Goal: Transaction & Acquisition: Purchase product/service

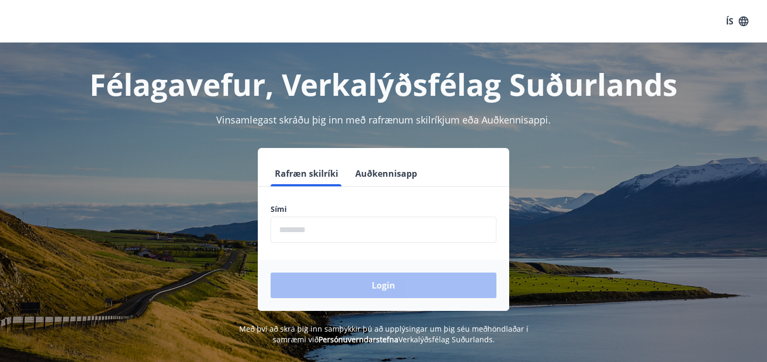
click at [299, 237] on input "phone" at bounding box center [384, 230] width 226 height 26
click at [379, 170] on button "Auðkennisapp" at bounding box center [386, 174] width 70 height 26
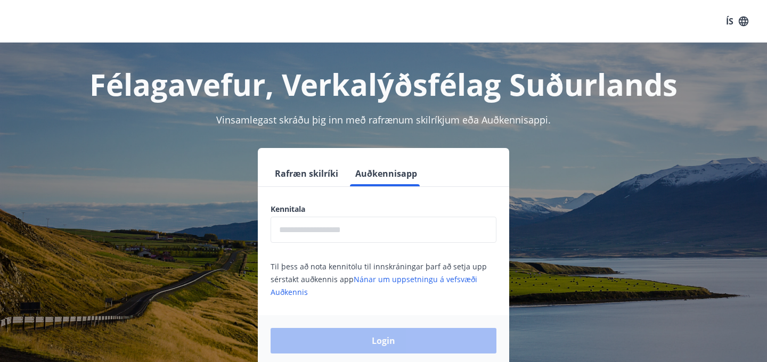
click at [313, 234] on input "text" at bounding box center [384, 230] width 226 height 26
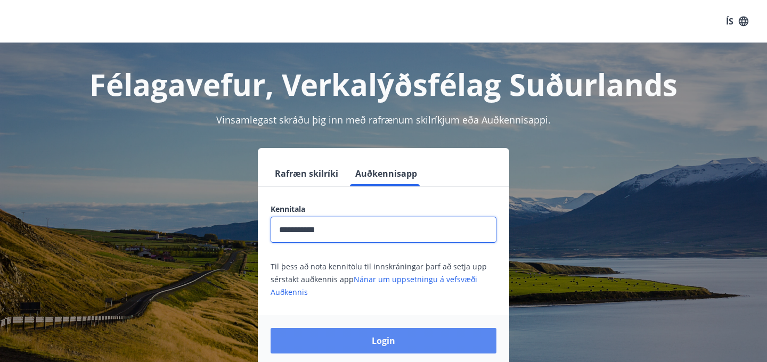
type input "**********"
click at [380, 342] on button "Login" at bounding box center [384, 341] width 226 height 26
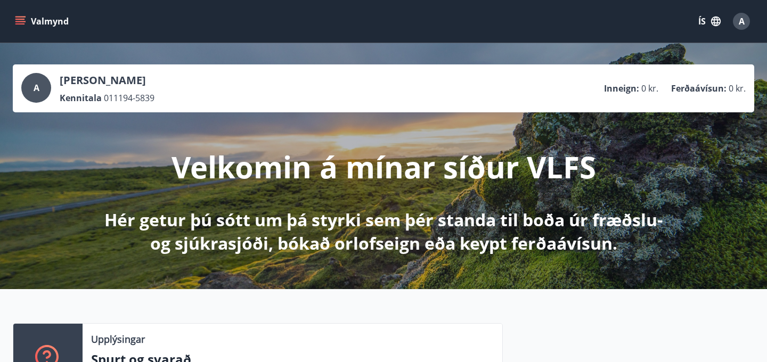
click at [704, 22] on button "ÍS" at bounding box center [710, 21] width 34 height 19
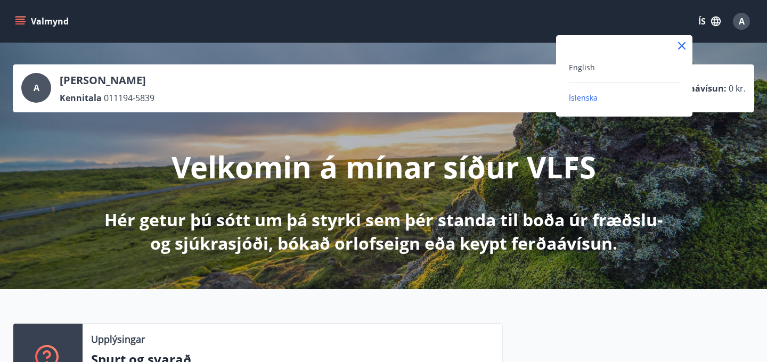
click at [598, 69] on div "English" at bounding box center [624, 67] width 111 height 13
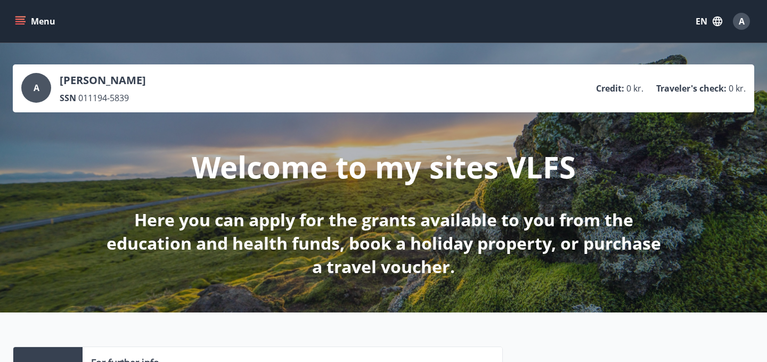
click at [27, 25] on button "Menu" at bounding box center [36, 21] width 47 height 19
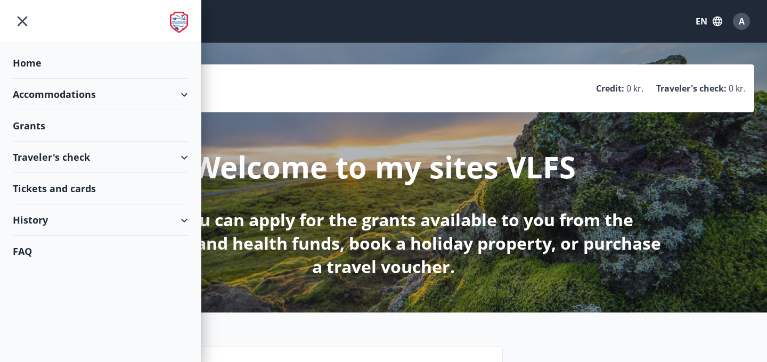
click at [34, 79] on div "Grants" at bounding box center [100, 62] width 175 height 31
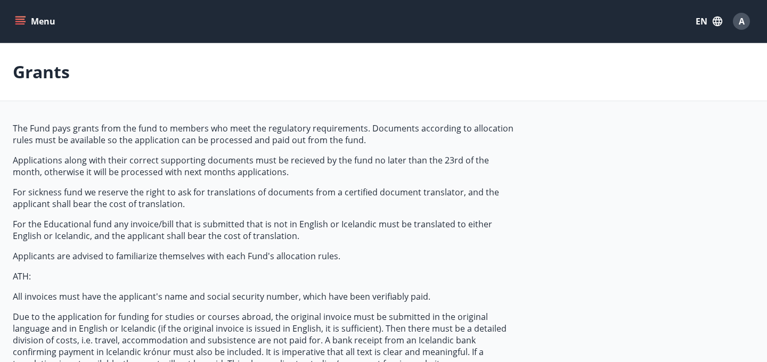
type input "***"
click at [24, 28] on button "Menu" at bounding box center [36, 21] width 47 height 19
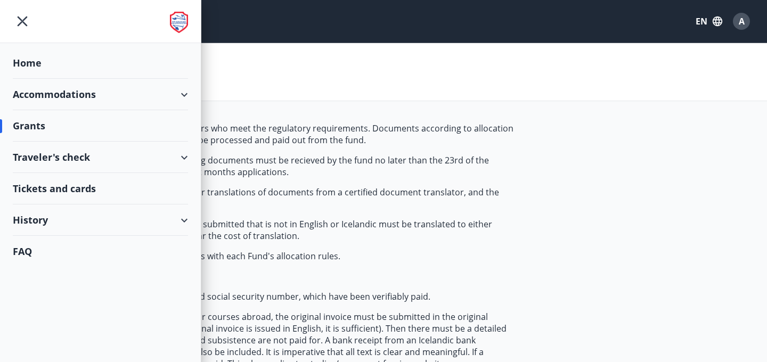
click at [181, 162] on div "Traveler's check" at bounding box center [100, 157] width 175 height 31
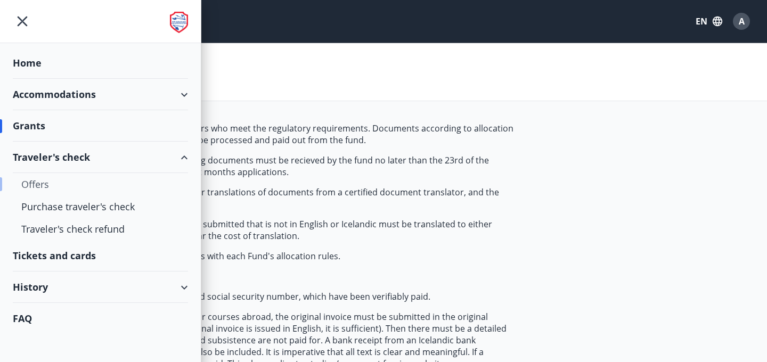
click at [33, 185] on div "Offers" at bounding box center [100, 184] width 158 height 22
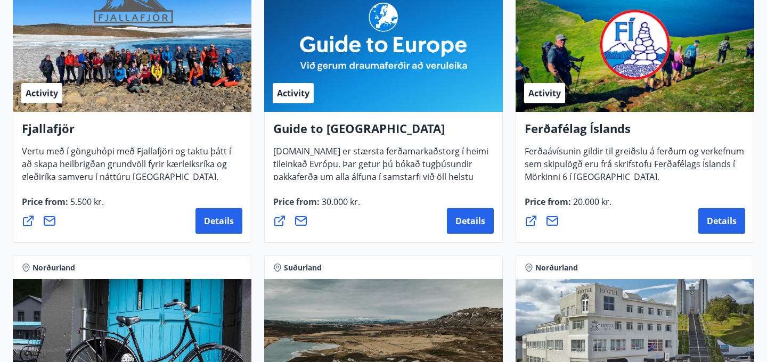
scroll to position [252, 0]
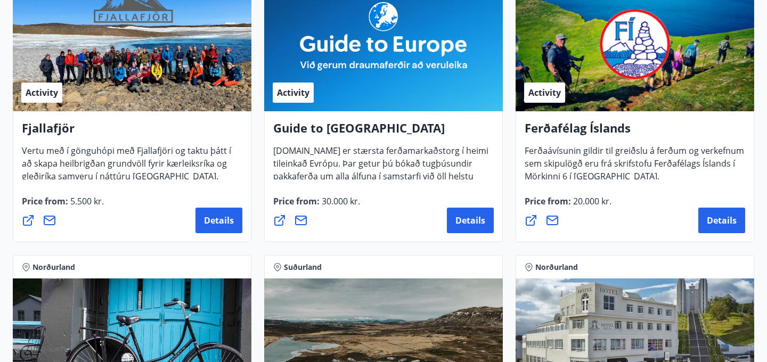
click at [535, 222] on icon at bounding box center [531, 220] width 13 height 13
click at [28, 216] on icon at bounding box center [28, 220] width 13 height 13
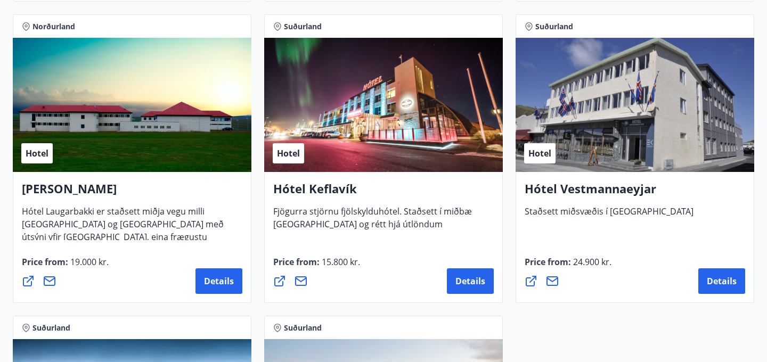
scroll to position [2607, 0]
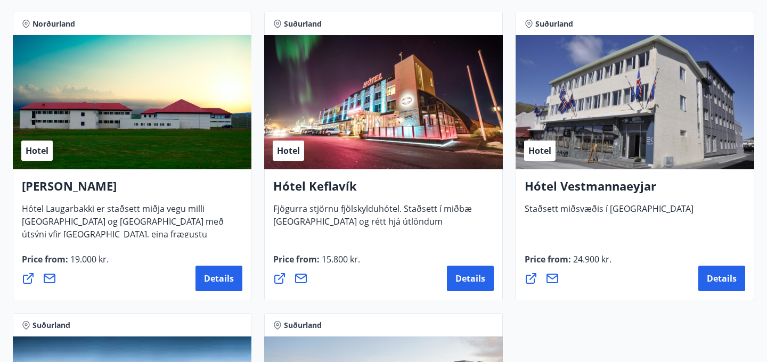
click at [278, 277] on icon at bounding box center [279, 278] width 13 height 13
click at [470, 278] on span "Details" at bounding box center [471, 279] width 30 height 12
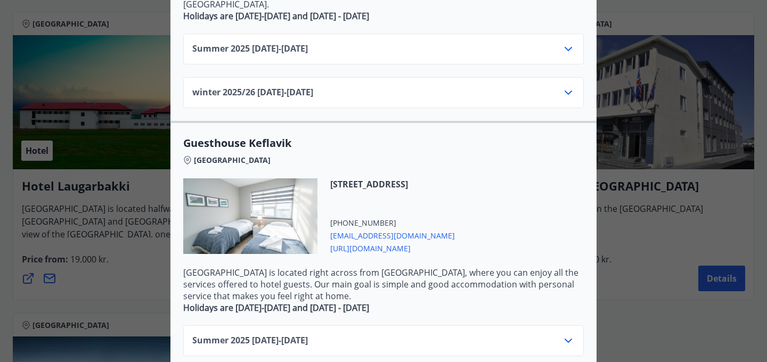
scroll to position [436, 0]
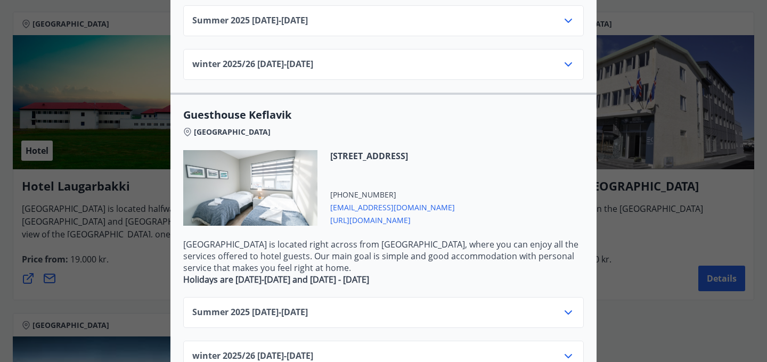
click at [361, 215] on font "[URL][DOMAIN_NAME]" at bounding box center [370, 220] width 80 height 10
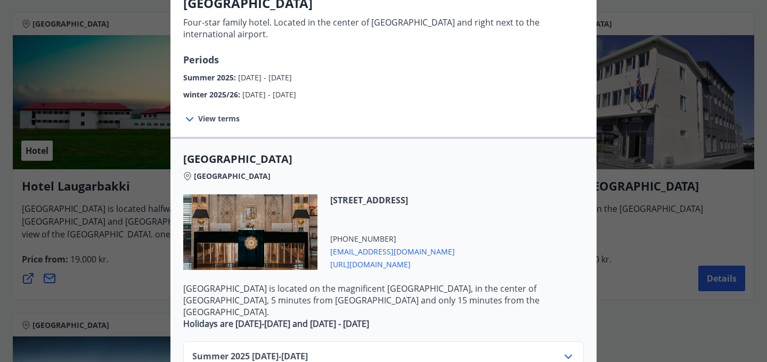
scroll to position [0, 0]
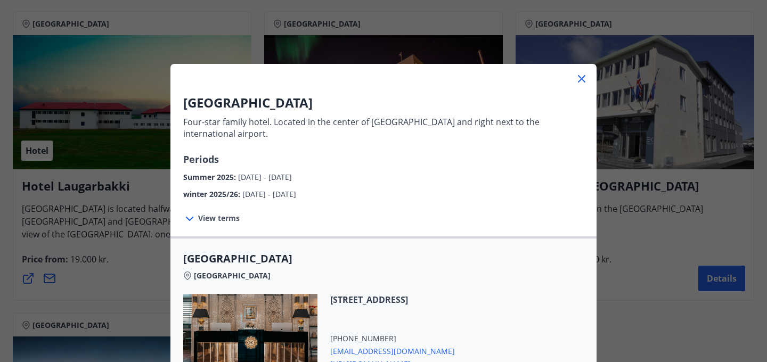
click at [578, 81] on icon at bounding box center [581, 78] width 13 height 13
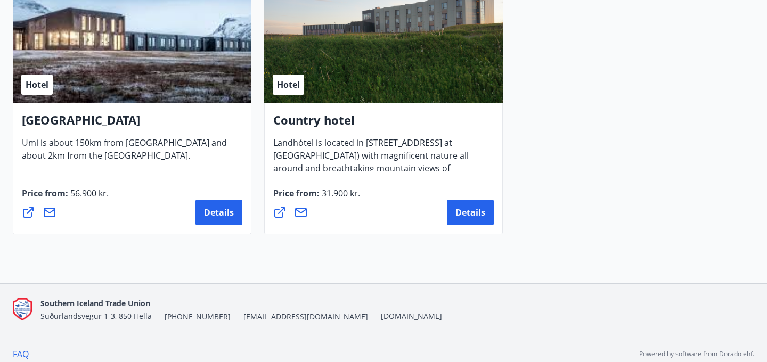
scroll to position [2985, 0]
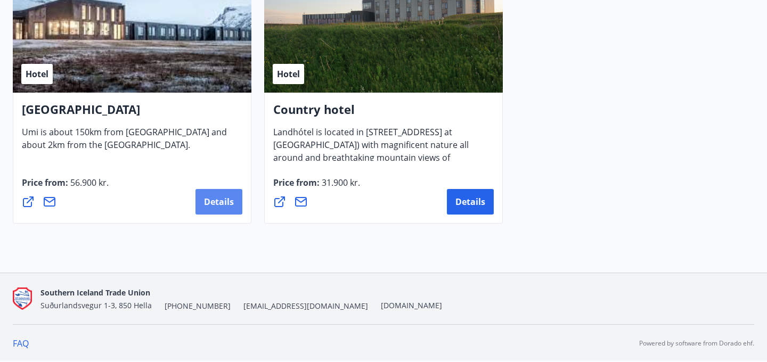
click at [205, 200] on font "Details" at bounding box center [219, 202] width 30 height 12
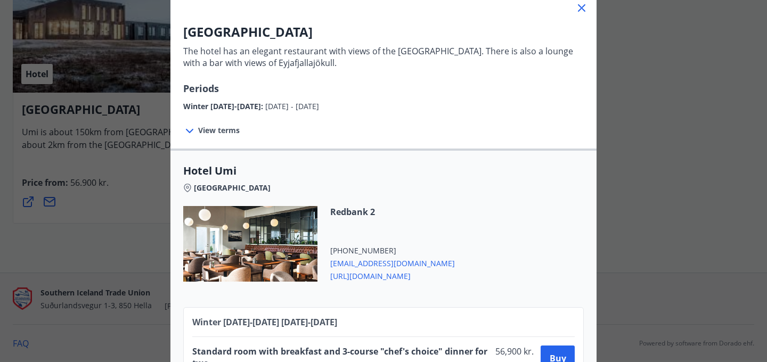
scroll to position [113, 0]
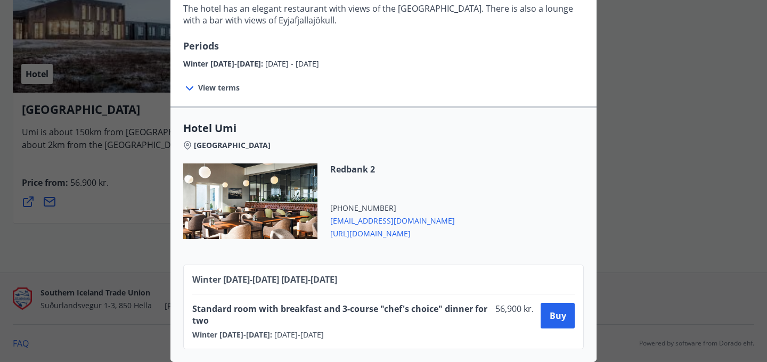
click at [607, 186] on div "UMI Hotel The hotel has an elegant restaurant with views of the [GEOGRAPHIC_DAT…" at bounding box center [383, 68] width 767 height 362
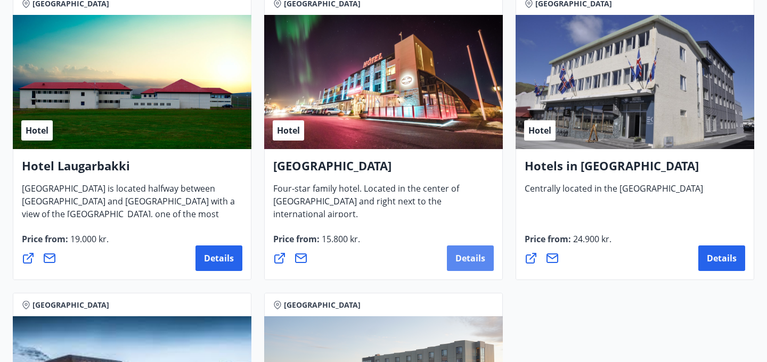
scroll to position [2626, 0]
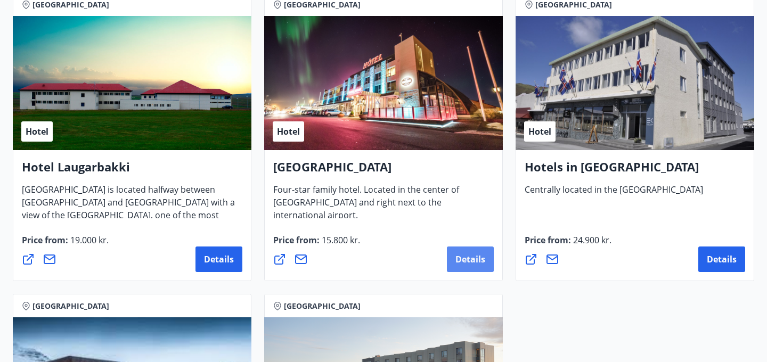
click at [462, 259] on font "Details" at bounding box center [471, 260] width 30 height 12
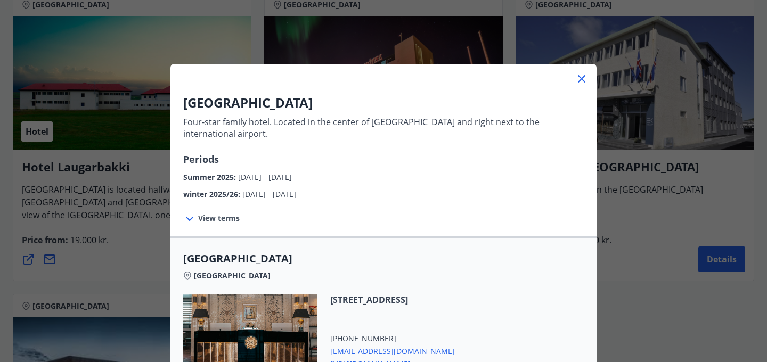
scroll to position [436, 0]
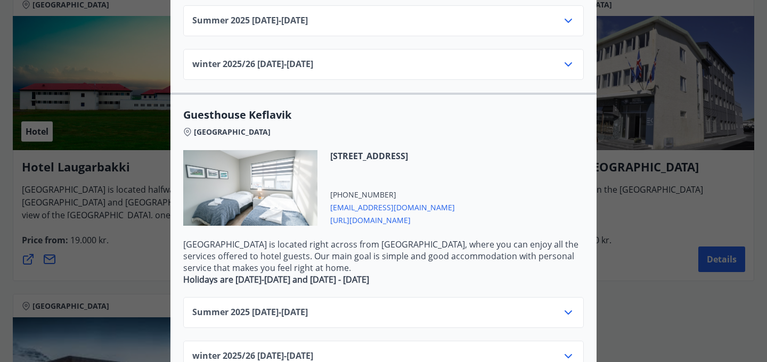
click at [510, 306] on div "Summer [PHONE_NUMBER][DATE] - [DATE]" at bounding box center [383, 316] width 383 height 21
click at [571, 306] on icon at bounding box center [568, 312] width 13 height 13
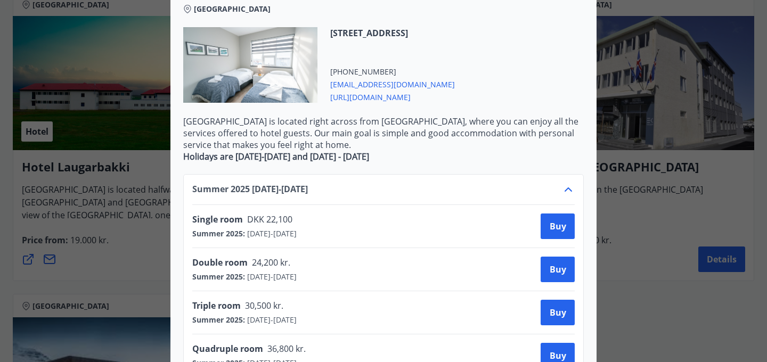
scroll to position [608, 0]
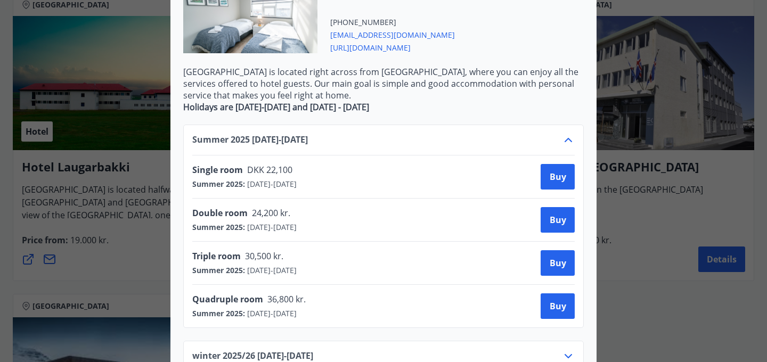
click at [562, 169] on div "Single room DKK 22,100 Summer 2025 : [DATE] - [DATE] Buy" at bounding box center [383, 177] width 383 height 43
click at [561, 164] on button "Buy" at bounding box center [558, 177] width 34 height 26
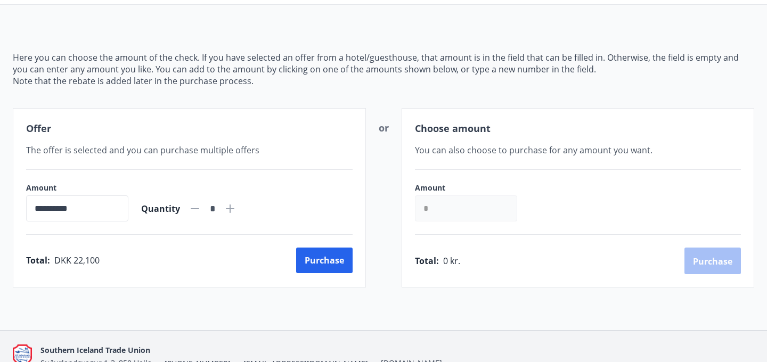
scroll to position [97, 0]
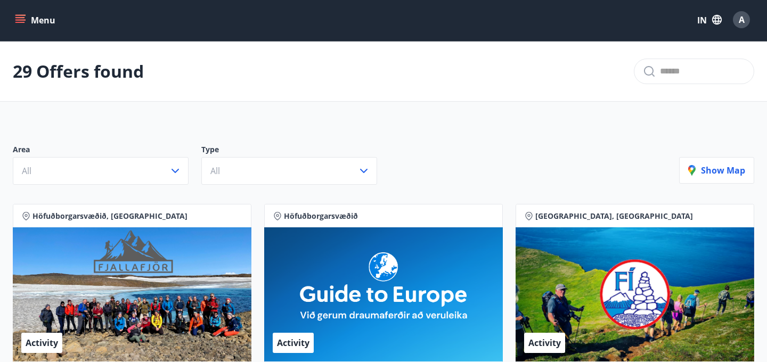
scroll to position [97, 0]
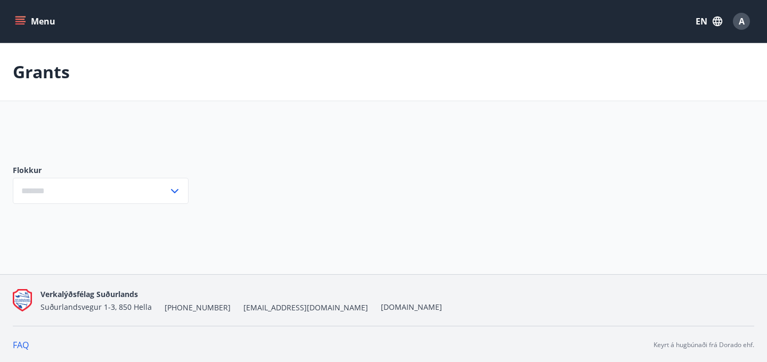
type input "***"
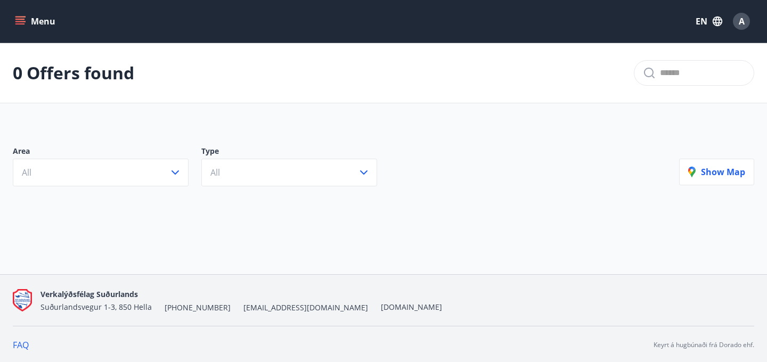
scroll to position [2, 0]
